Goal: Task Accomplishment & Management: Manage account settings

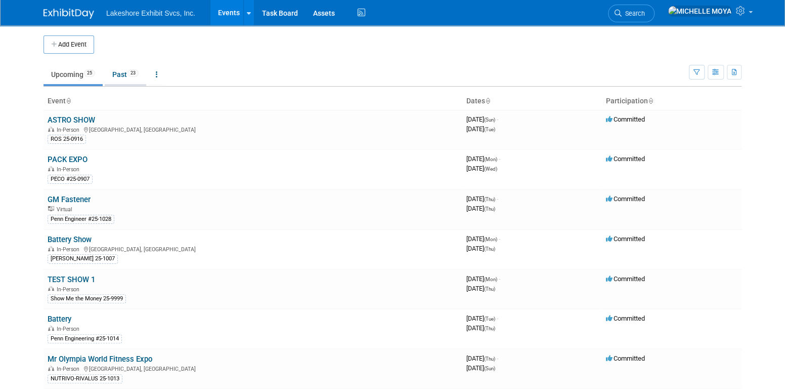
click at [128, 73] on link "Past 23" at bounding box center [125, 74] width 41 height 19
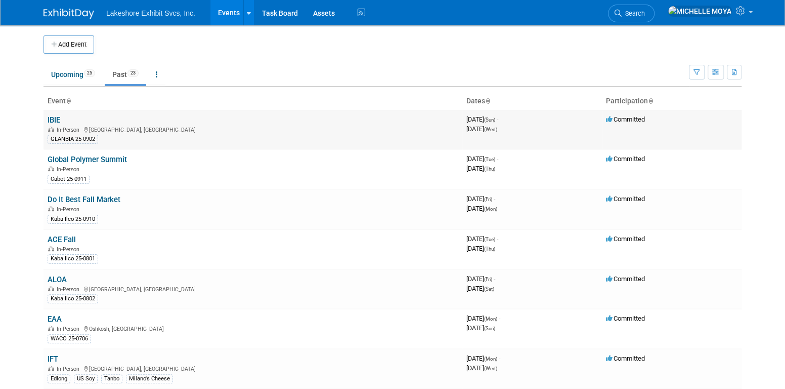
click at [54, 119] on link "IBIE" at bounding box center [54, 119] width 13 height 9
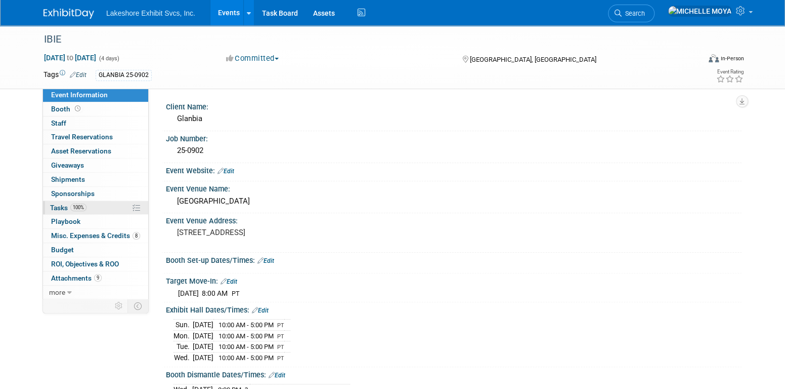
click at [85, 207] on span "100%" at bounding box center [78, 207] width 16 height 8
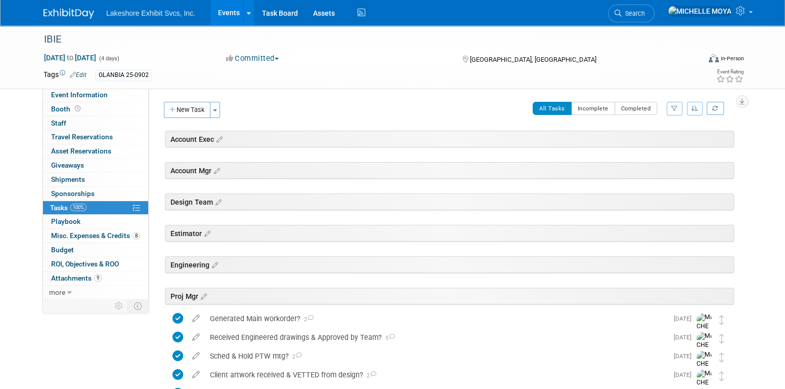
click at [676, 102] on button "button" at bounding box center [675, 109] width 16 height 14
click at [651, 141] on select "-- Select Assignee -- All unassigned tasks Assigned to me Amanda Koss Dave Desa…" at bounding box center [632, 141] width 83 height 14
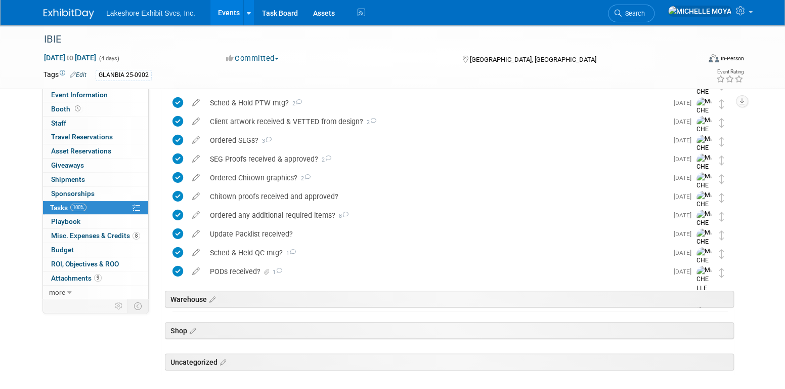
scroll to position [202, 0]
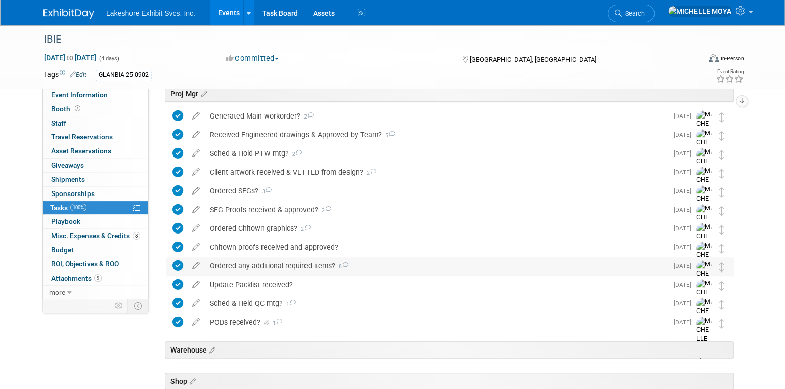
click at [324, 263] on div "Ordered any additional required items? 8" at bounding box center [436, 265] width 463 height 17
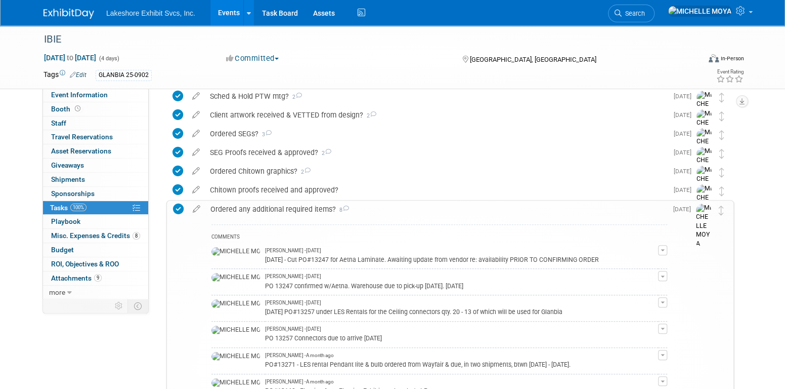
scroll to position [253, 0]
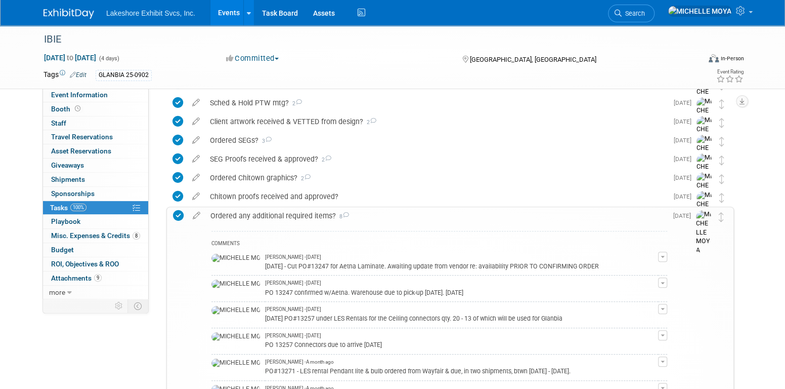
click at [260, 216] on div "Ordered any additional required items? 8" at bounding box center [436, 215] width 462 height 17
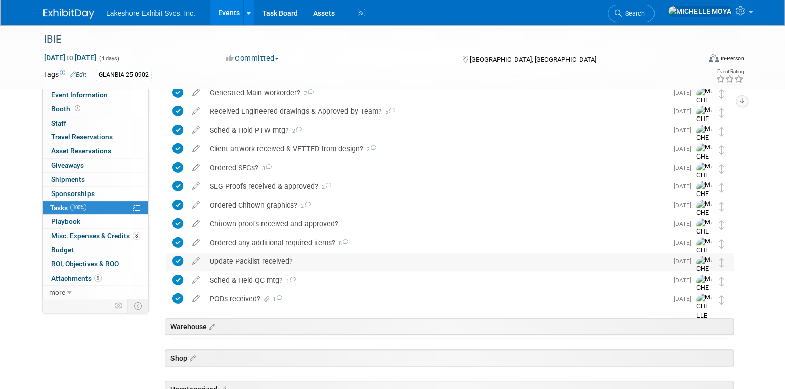
scroll to position [202, 0]
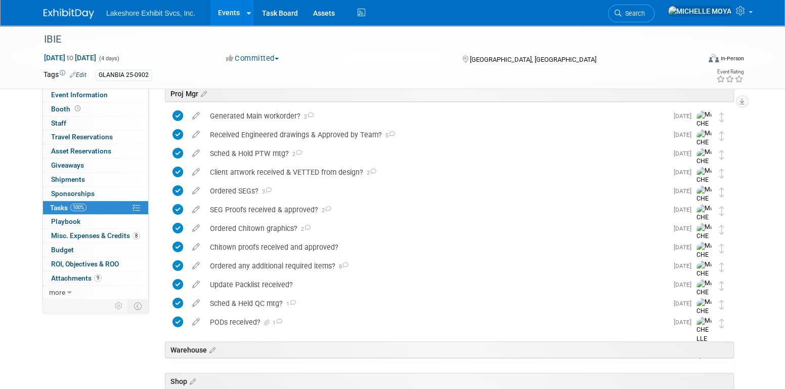
click at [235, 16] on link "Events" at bounding box center [228, 12] width 37 height 25
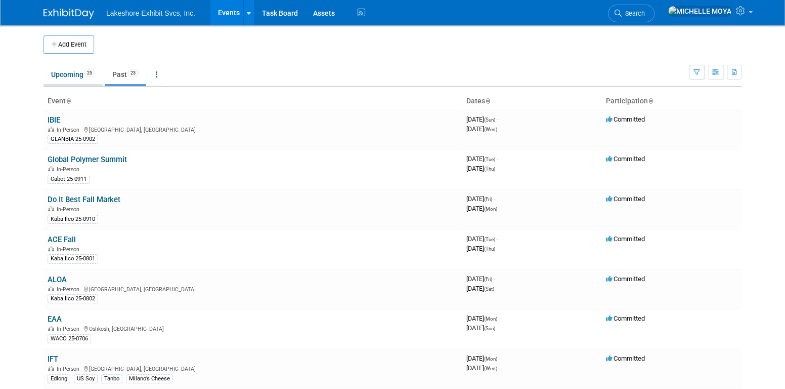
click at [70, 74] on link "Upcoming 25" at bounding box center [73, 74] width 59 height 19
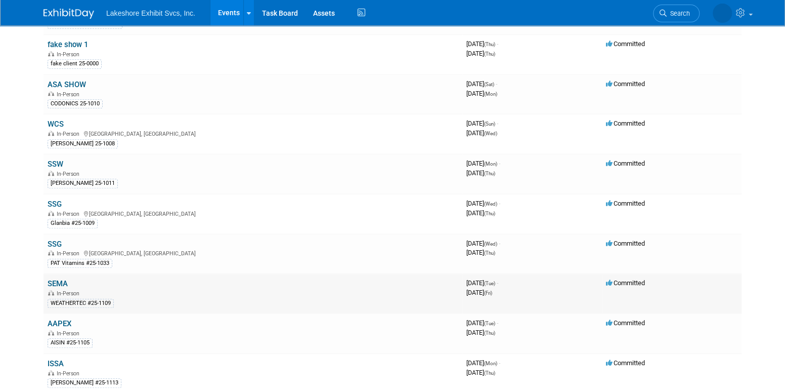
scroll to position [405, 0]
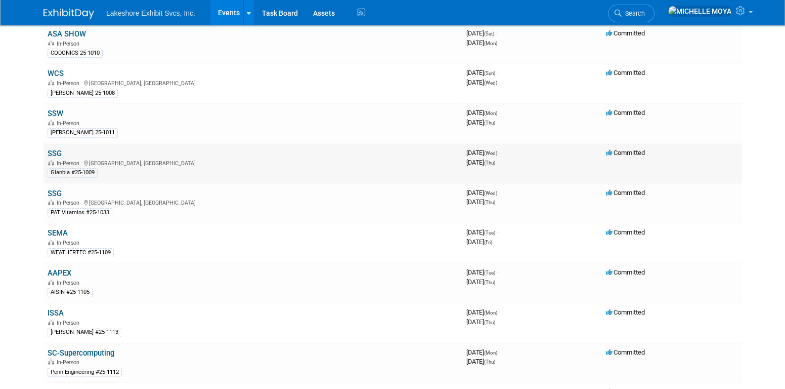
click at [54, 149] on link "SSG" at bounding box center [55, 153] width 14 height 9
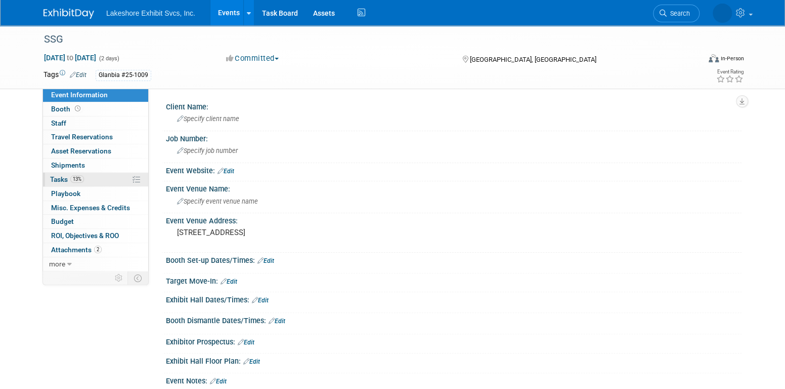
click at [108, 175] on link "13% Tasks 13%" at bounding box center [95, 180] width 105 height 14
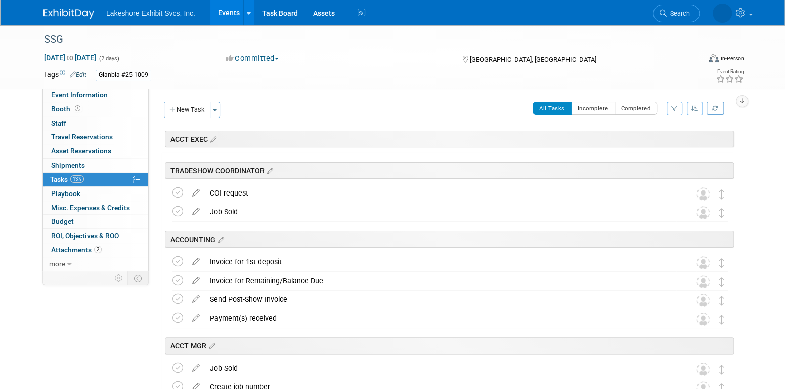
click at [673, 107] on icon "button" at bounding box center [674, 108] width 7 height 6
click at [655, 140] on select "-- Select Assignee -- All unassigned tasks Assigned to me [PERSON_NAME] [PERSON…" at bounding box center [632, 141] width 83 height 14
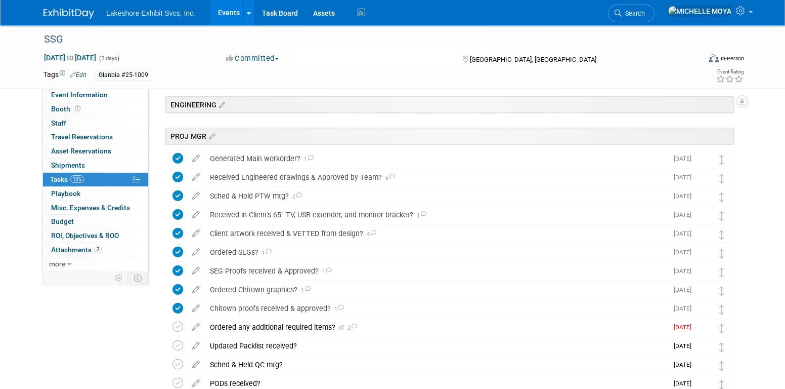
scroll to position [253, 0]
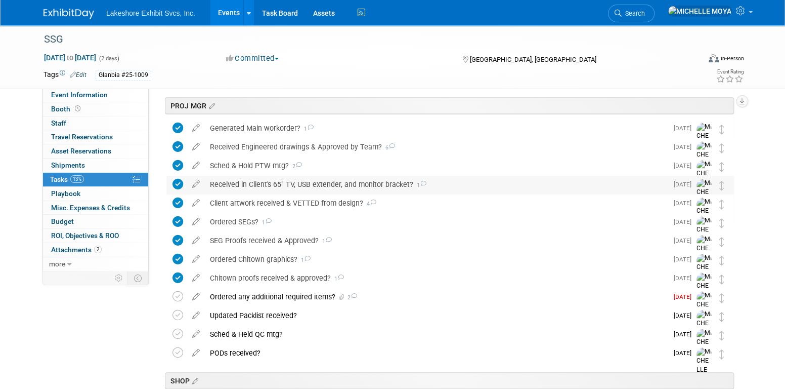
click at [304, 187] on div "Received in Client's 65" TV, USB extender, and monitor bracket? 1" at bounding box center [436, 184] width 463 height 17
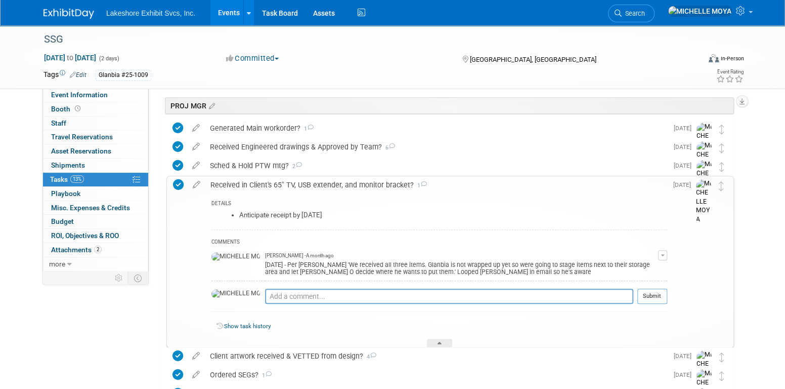
click at [305, 186] on div "Received in Client's 65" TV, USB extender, and monitor bracket? 1" at bounding box center [436, 184] width 462 height 17
